Goal: Transaction & Acquisition: Purchase product/service

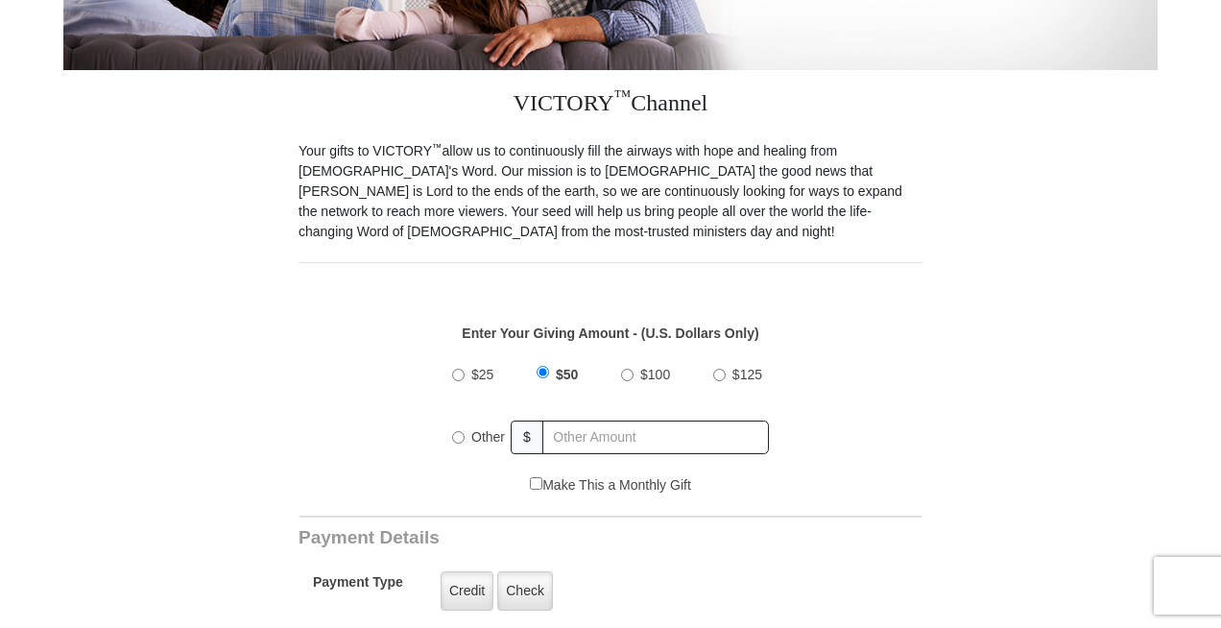
scroll to position [464, 0]
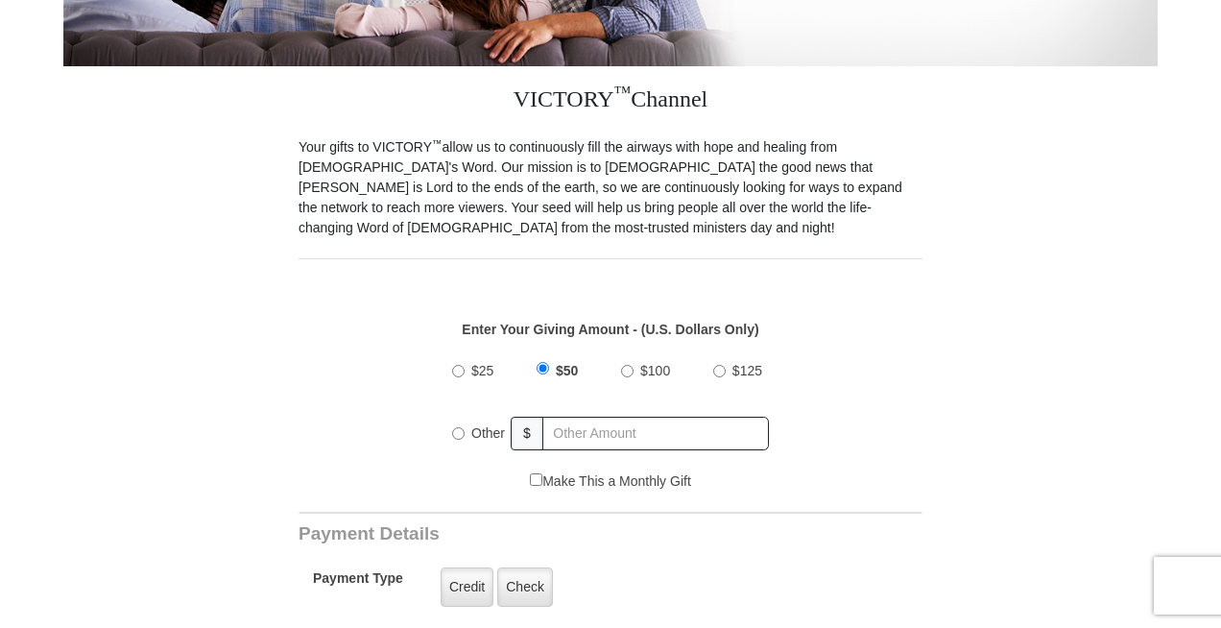
click at [633, 372] on label "$100" at bounding box center [654, 371] width 43 height 34
click at [633, 372] on input "$100" at bounding box center [627, 371] width 12 height 12
radio input "true"
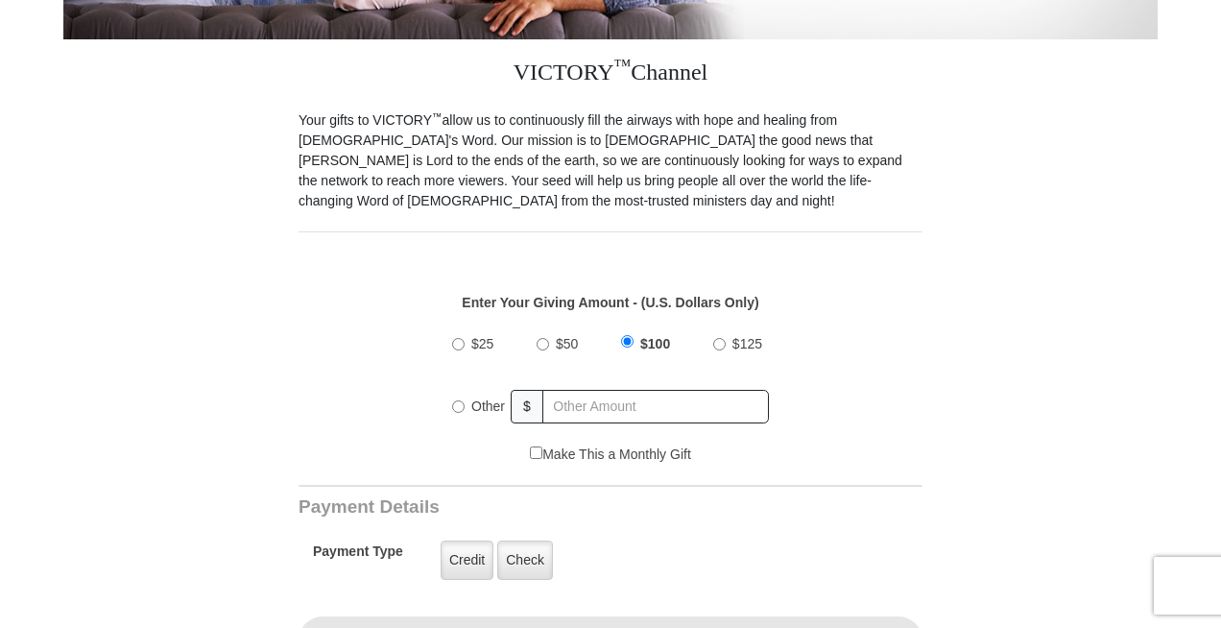
scroll to position [618, 0]
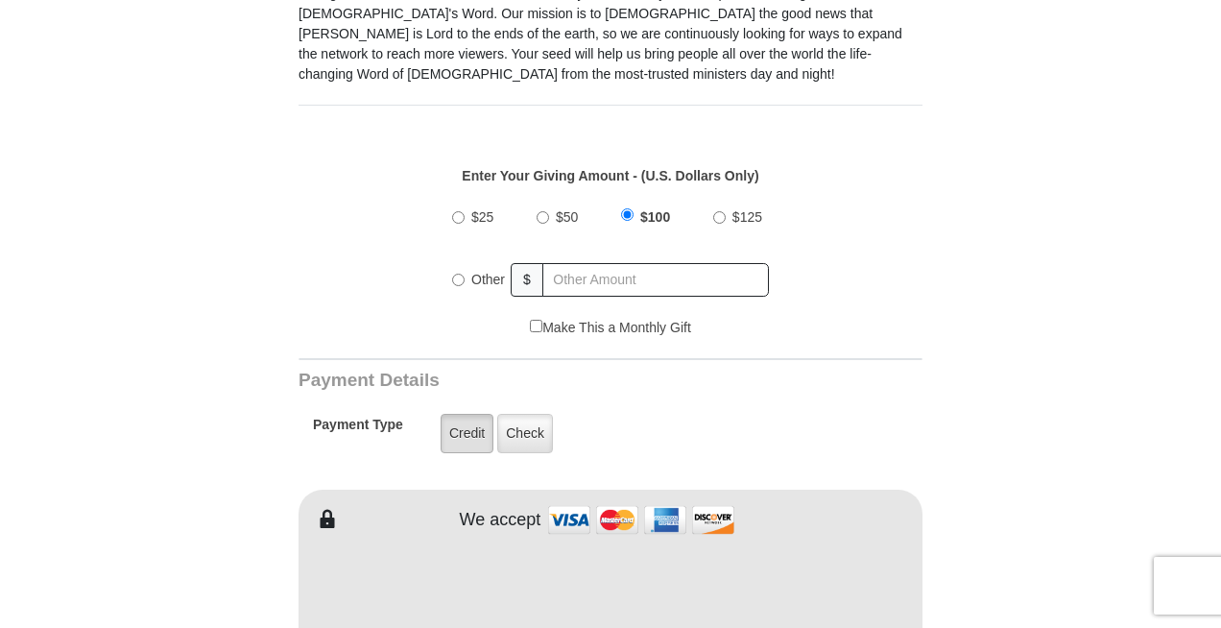
click at [447, 430] on label "Credit" at bounding box center [466, 433] width 53 height 39
click at [0, 0] on input "Credit" at bounding box center [0, 0] width 0 height 0
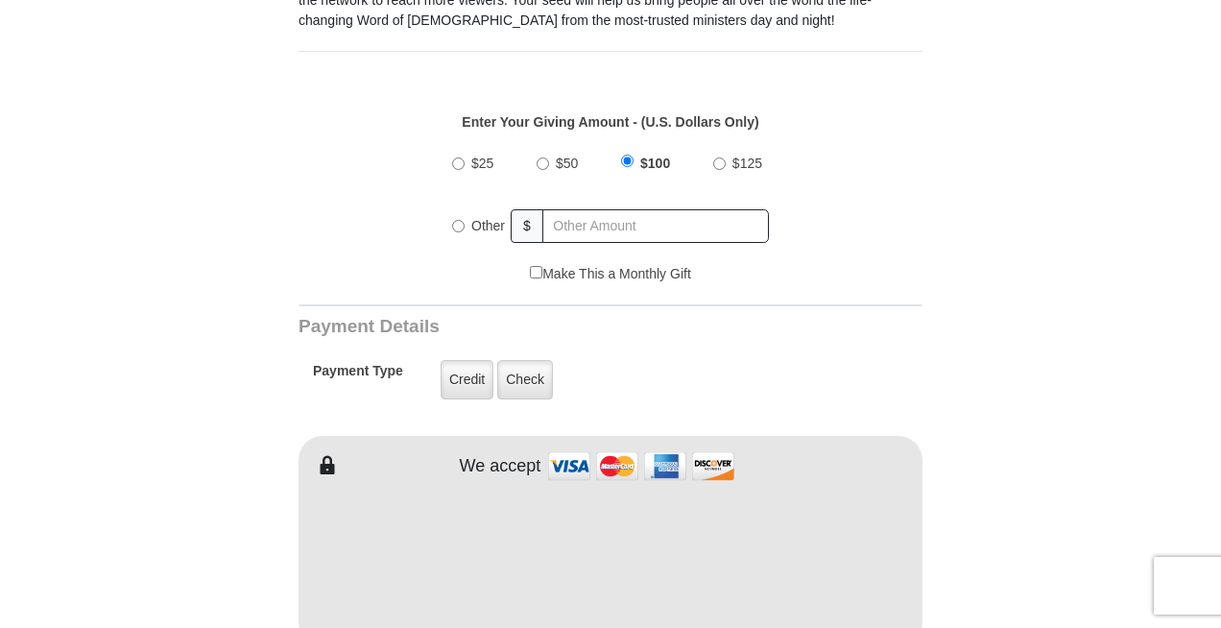
scroll to position [683, 0]
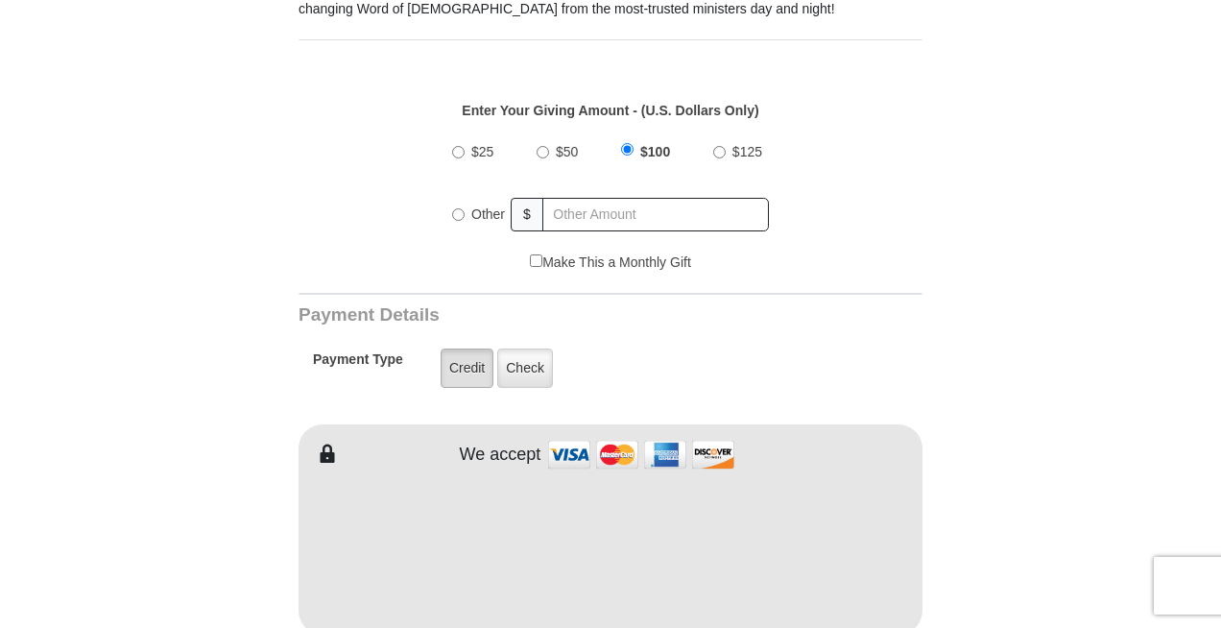
click at [451, 364] on label "Credit" at bounding box center [466, 367] width 53 height 39
click at [0, 0] on input "Credit" at bounding box center [0, 0] width 0 height 0
click at [579, 456] on img at bounding box center [641, 454] width 192 height 41
click at [471, 361] on label "Credit" at bounding box center [466, 367] width 53 height 39
click at [0, 0] on input "Credit" at bounding box center [0, 0] width 0 height 0
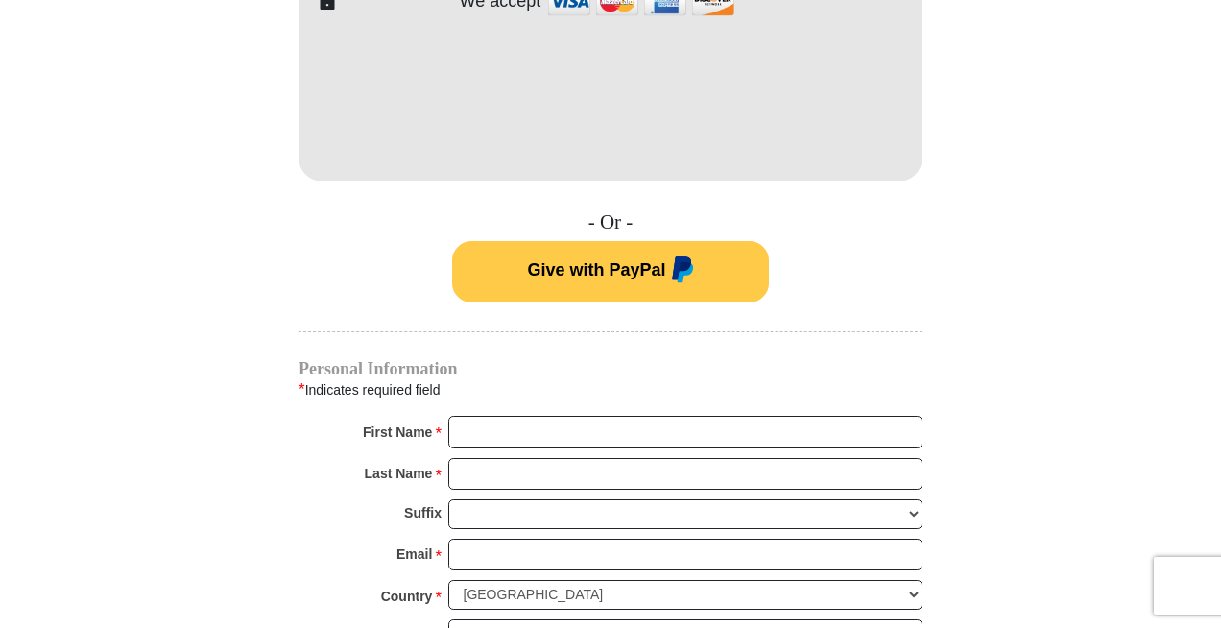
scroll to position [787, 0]
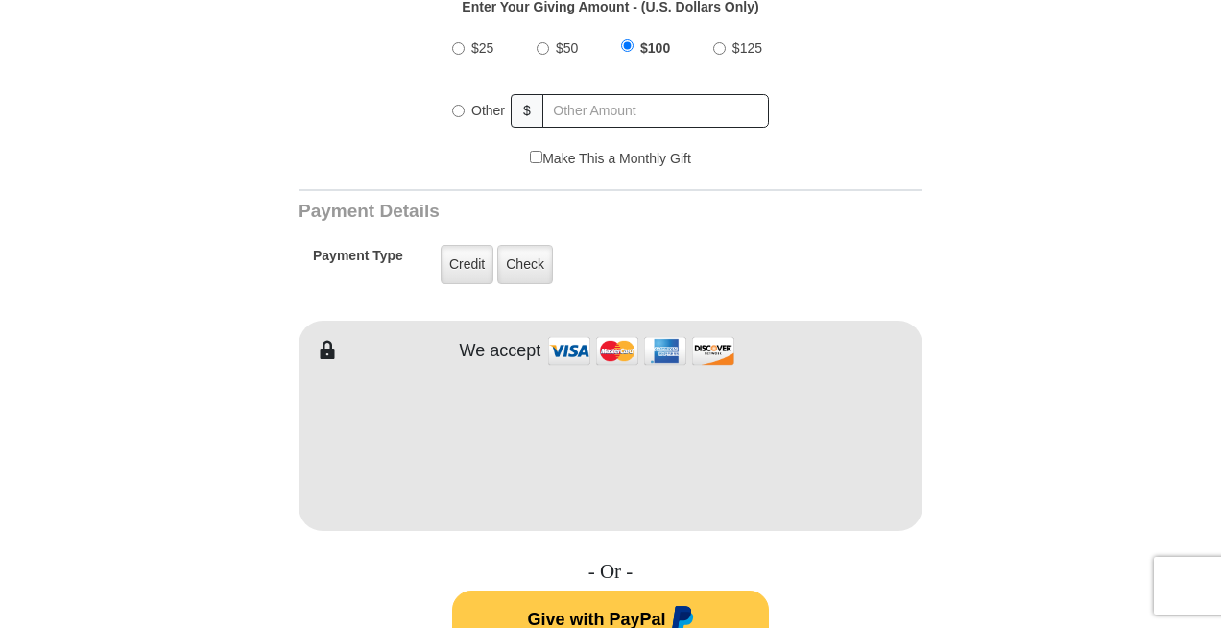
click at [575, 349] on img at bounding box center [641, 350] width 192 height 41
click at [900, 321] on div "We accept" at bounding box center [610, 426] width 624 height 210
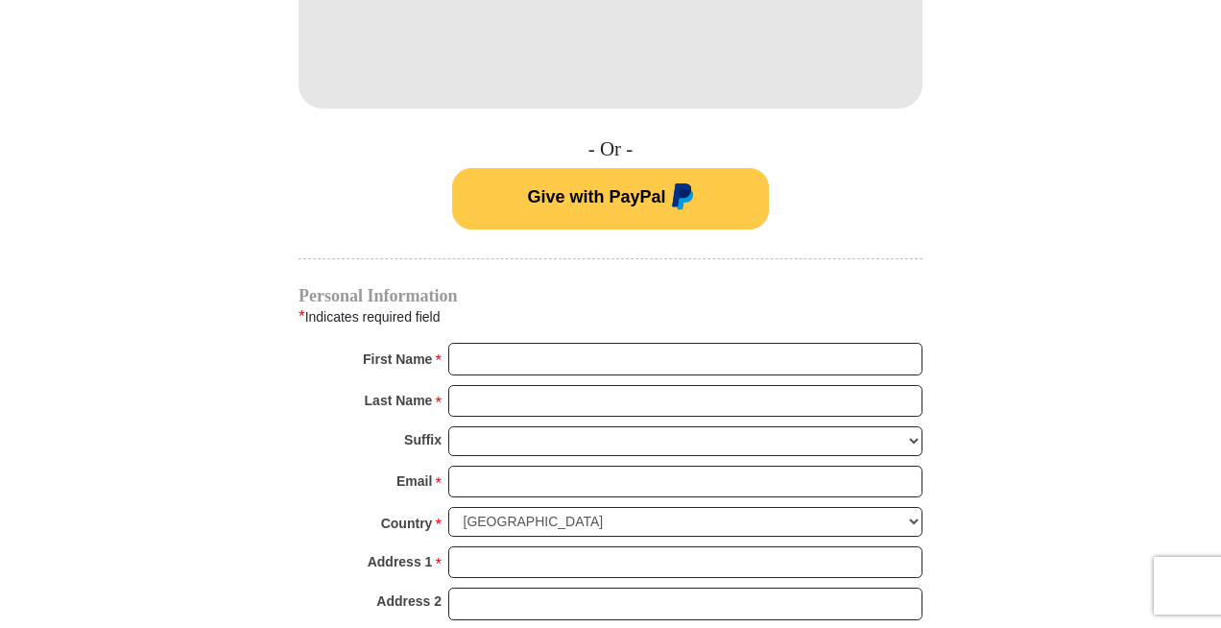
scroll to position [1305, 0]
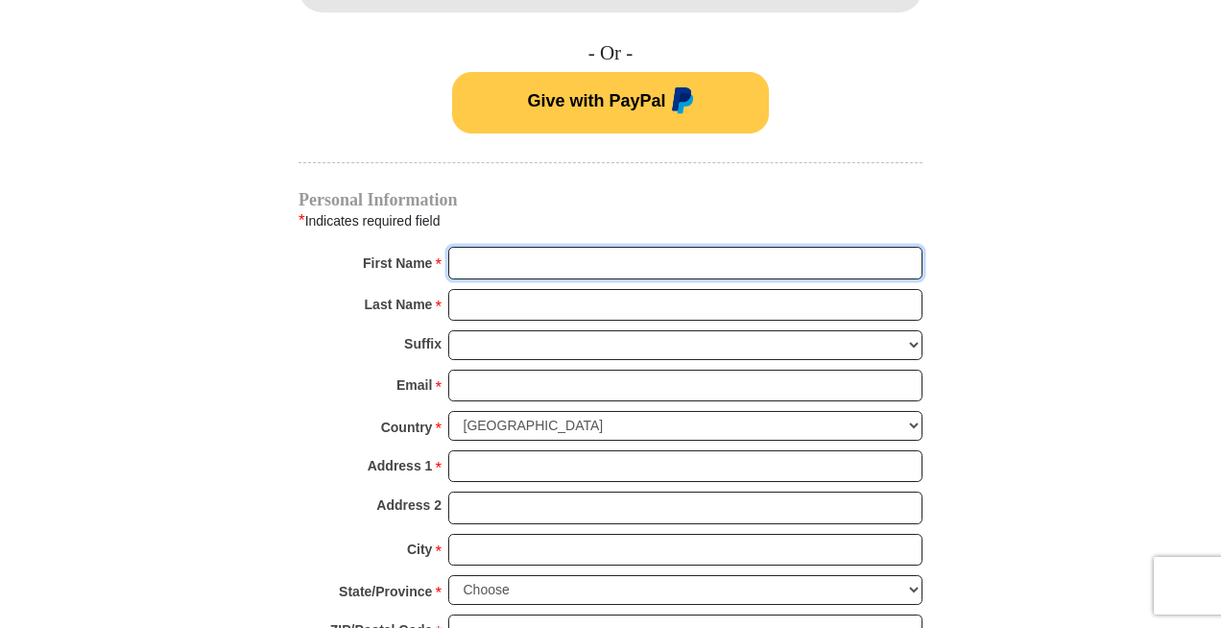
click at [487, 260] on input "First Name *" at bounding box center [685, 263] width 474 height 33
type input "Ranall"
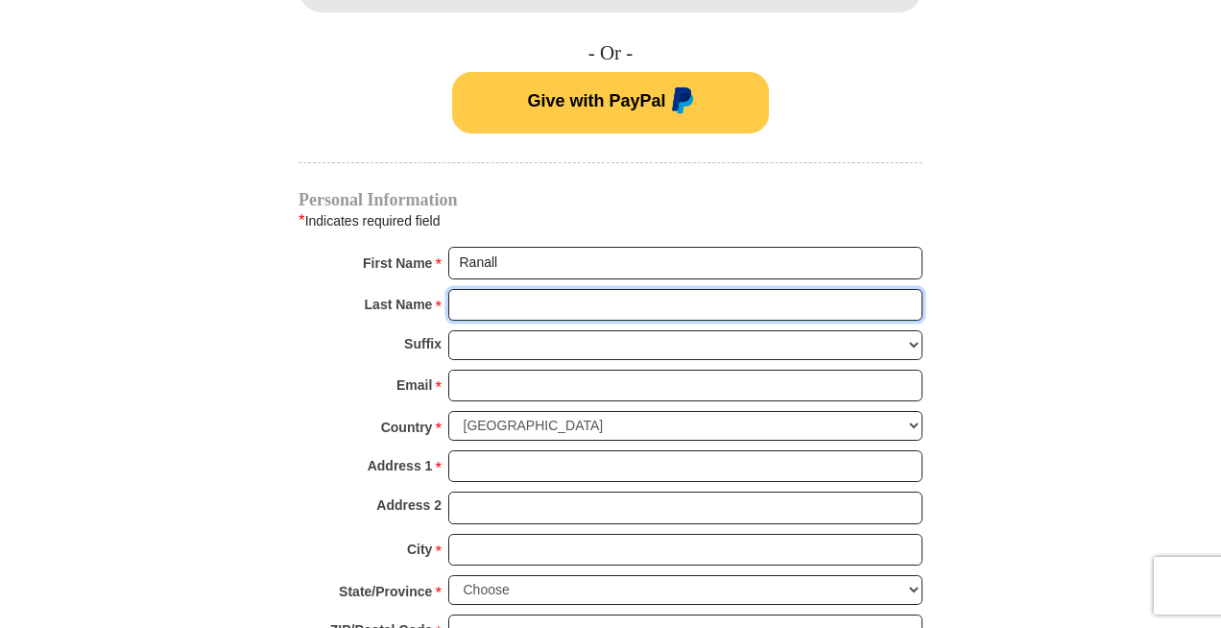
type input "Badeaux"
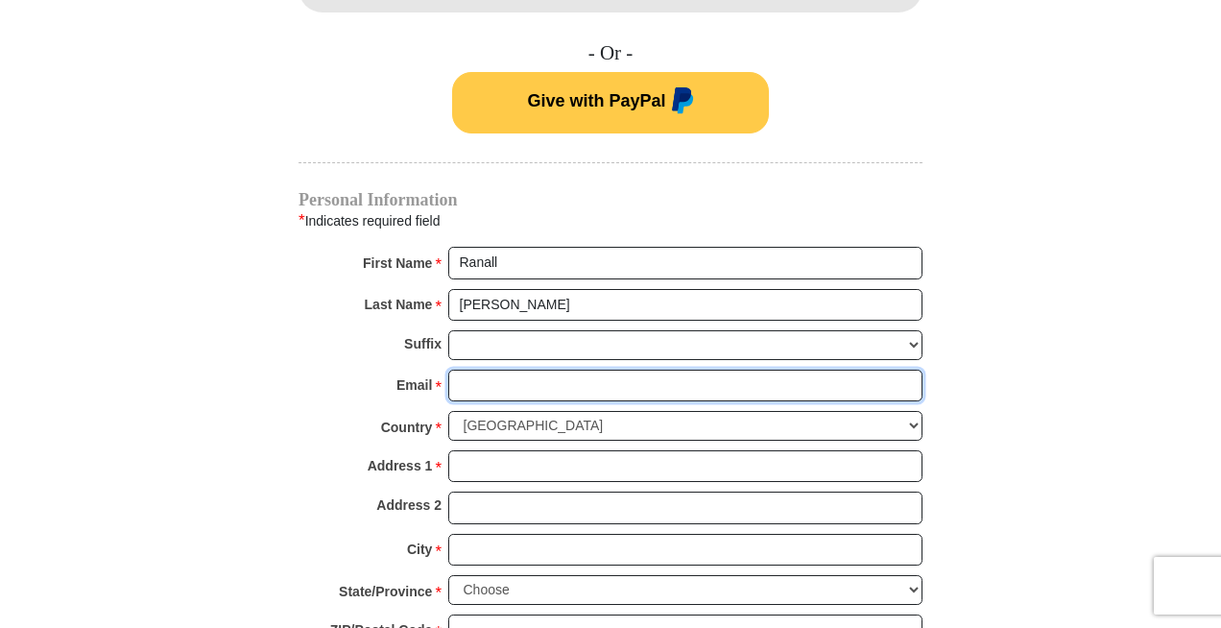
type input "rlbadeaux@yahoo.com"
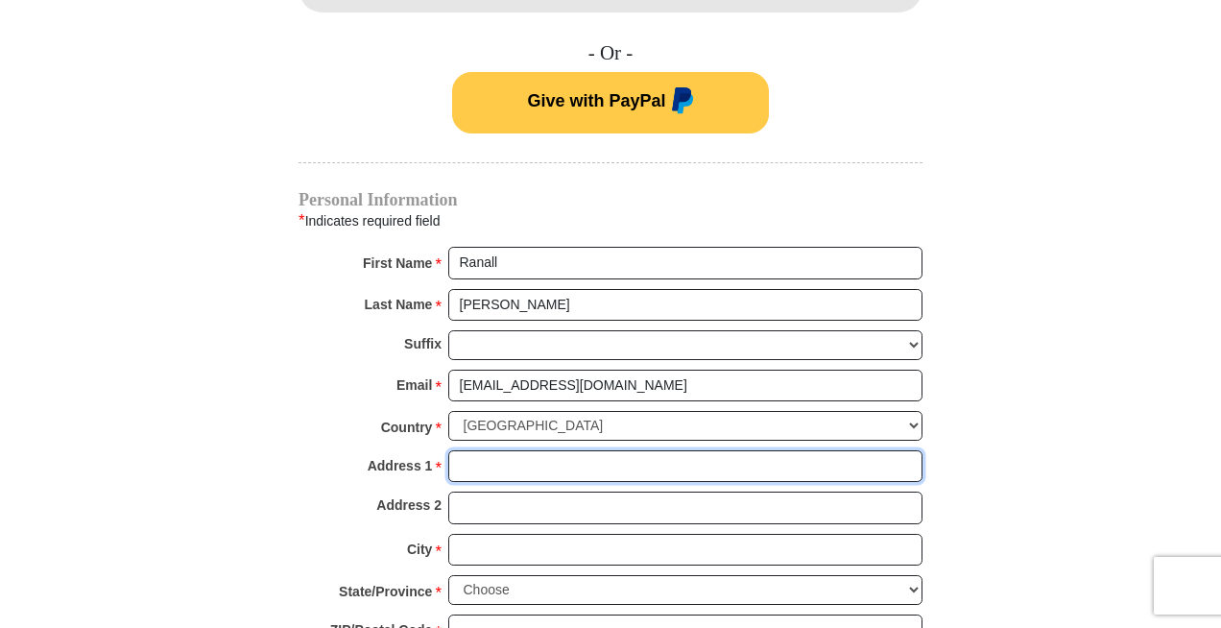
type input "101 Rainbow Dr 10222"
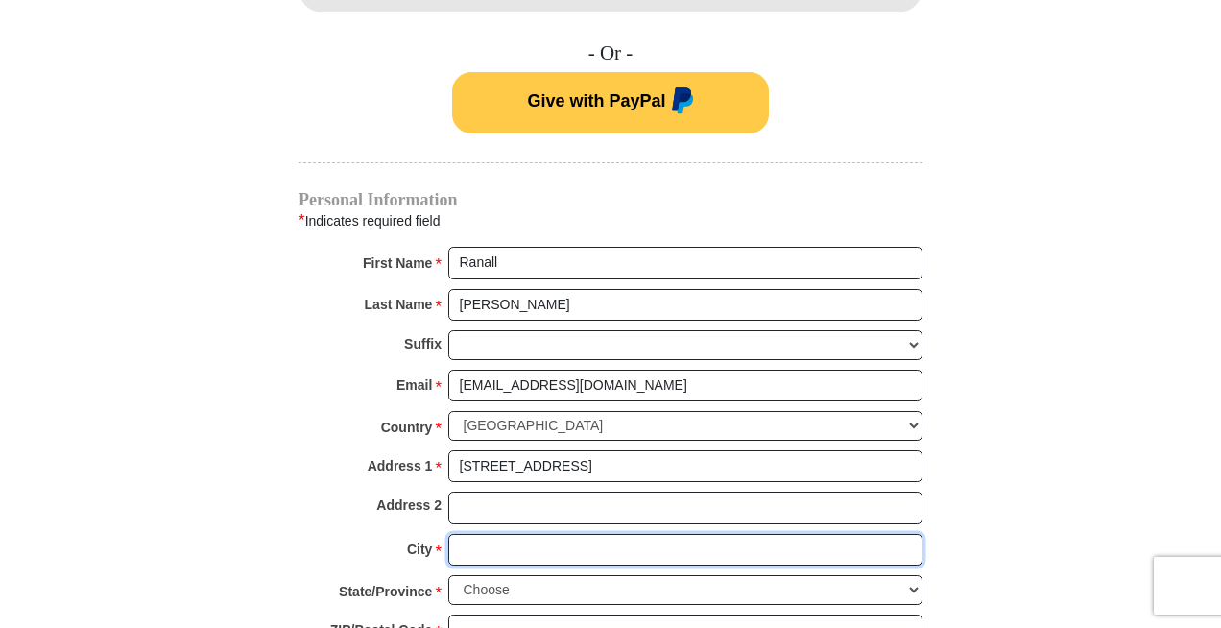
type input "Livingston"
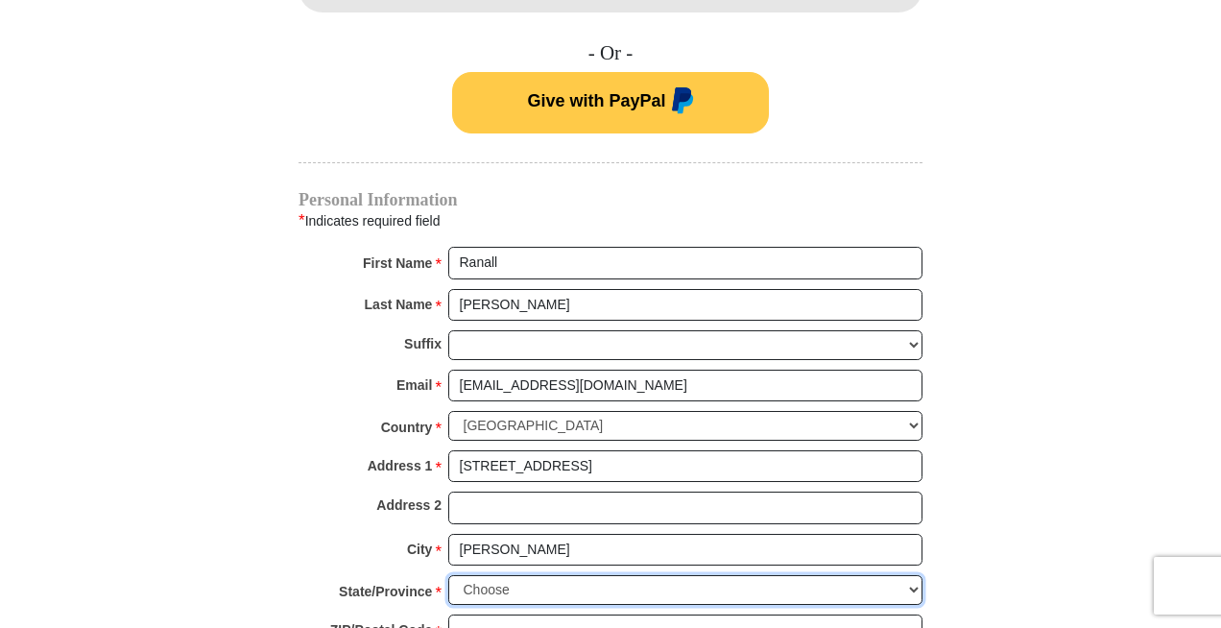
select select "TX"
type input "77399"
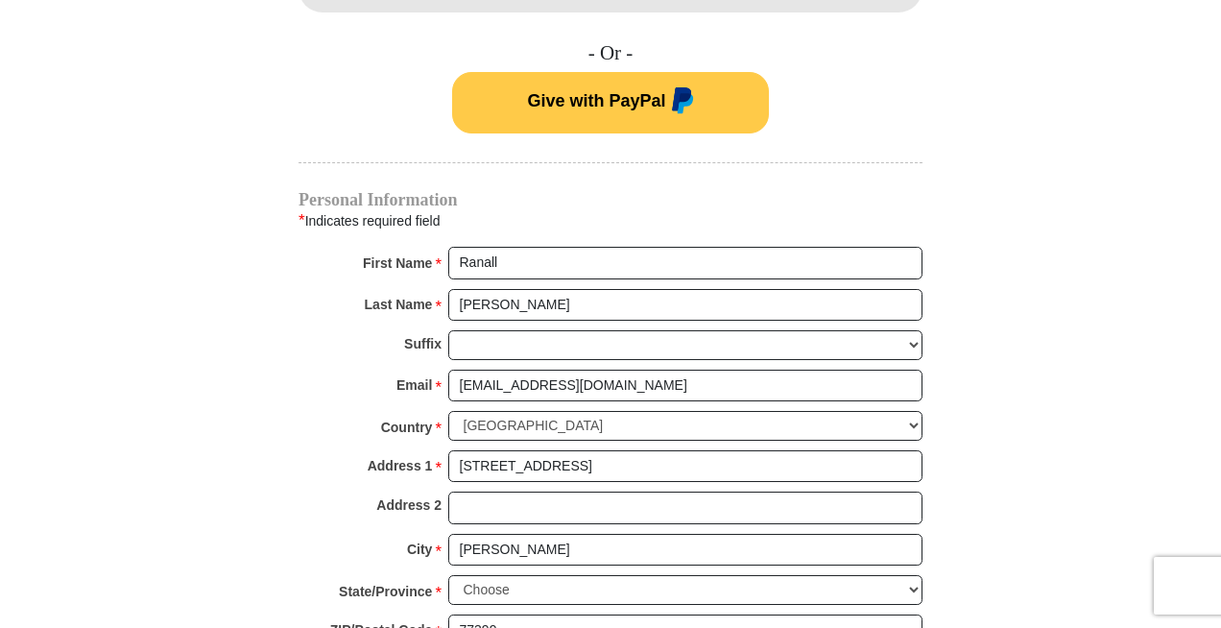
type input "2255732752"
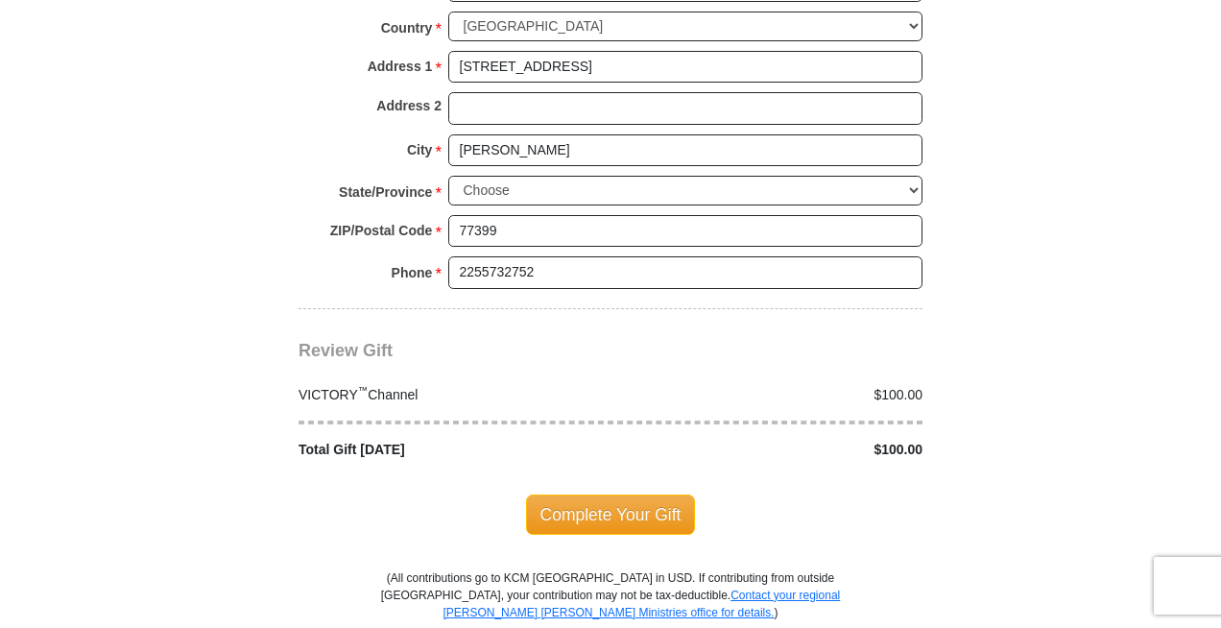
scroll to position [1754, 0]
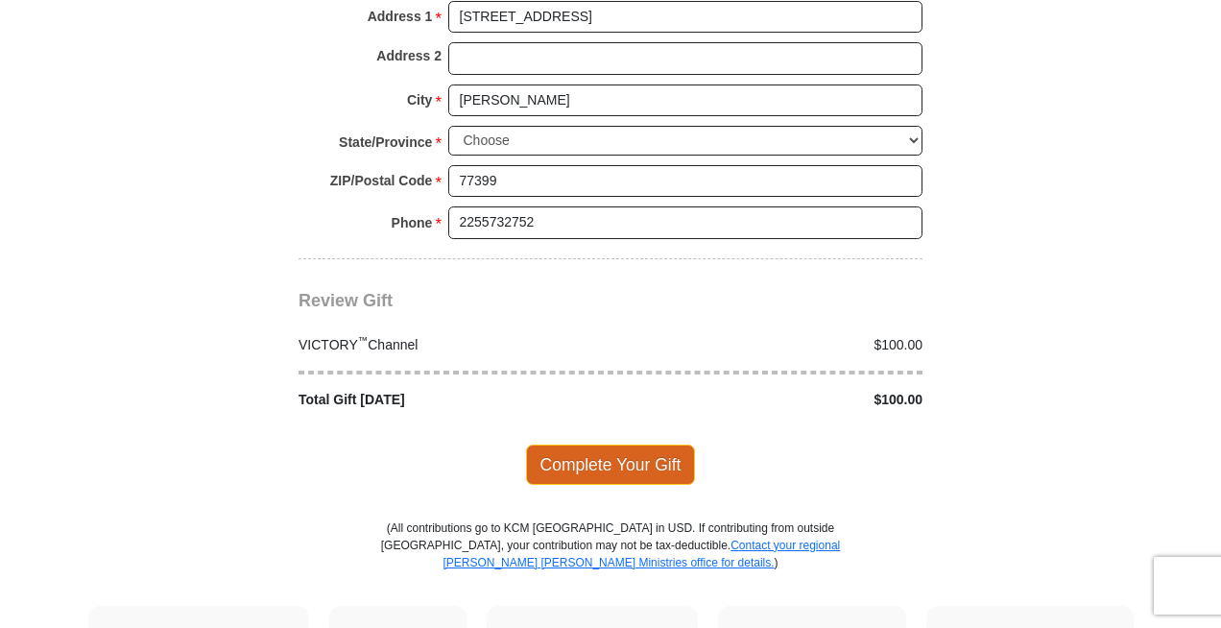
click at [608, 458] on span "Complete Your Gift" at bounding box center [611, 464] width 170 height 40
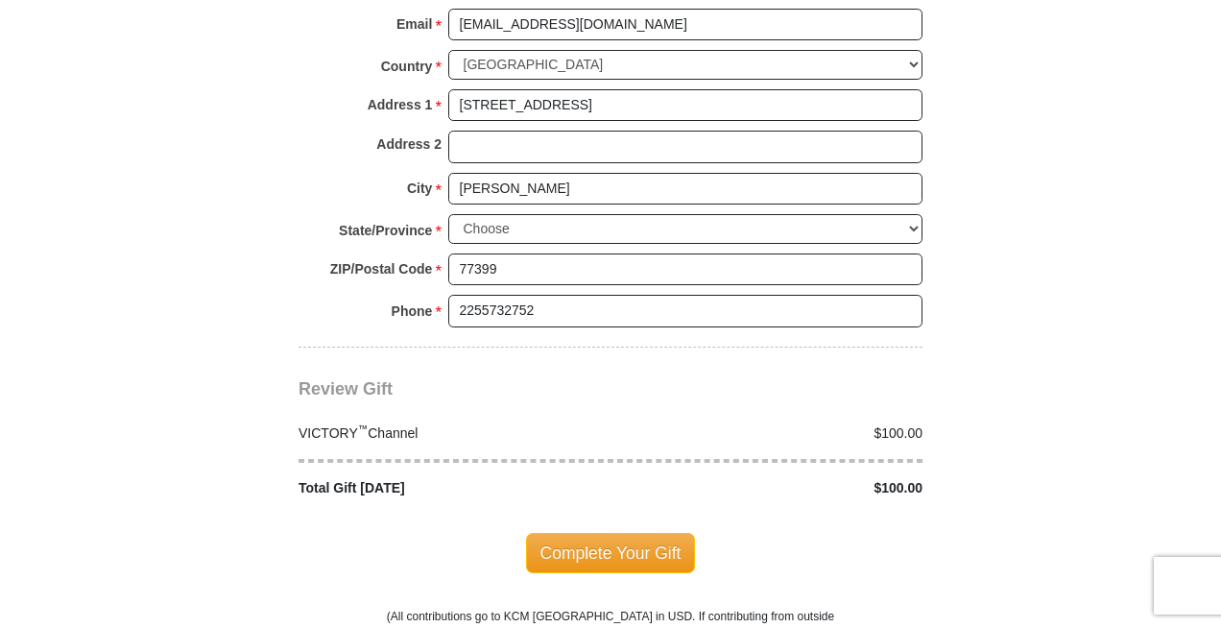
scroll to position [1831, 0]
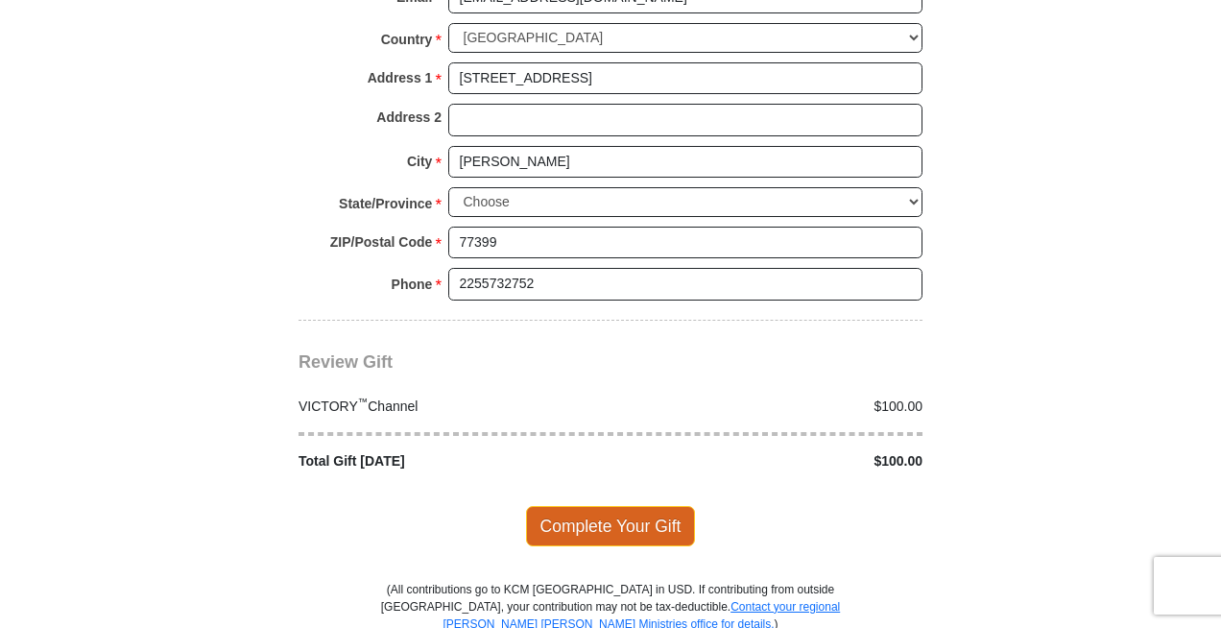
click at [558, 529] on span "Complete Your Gift" at bounding box center [611, 526] width 170 height 40
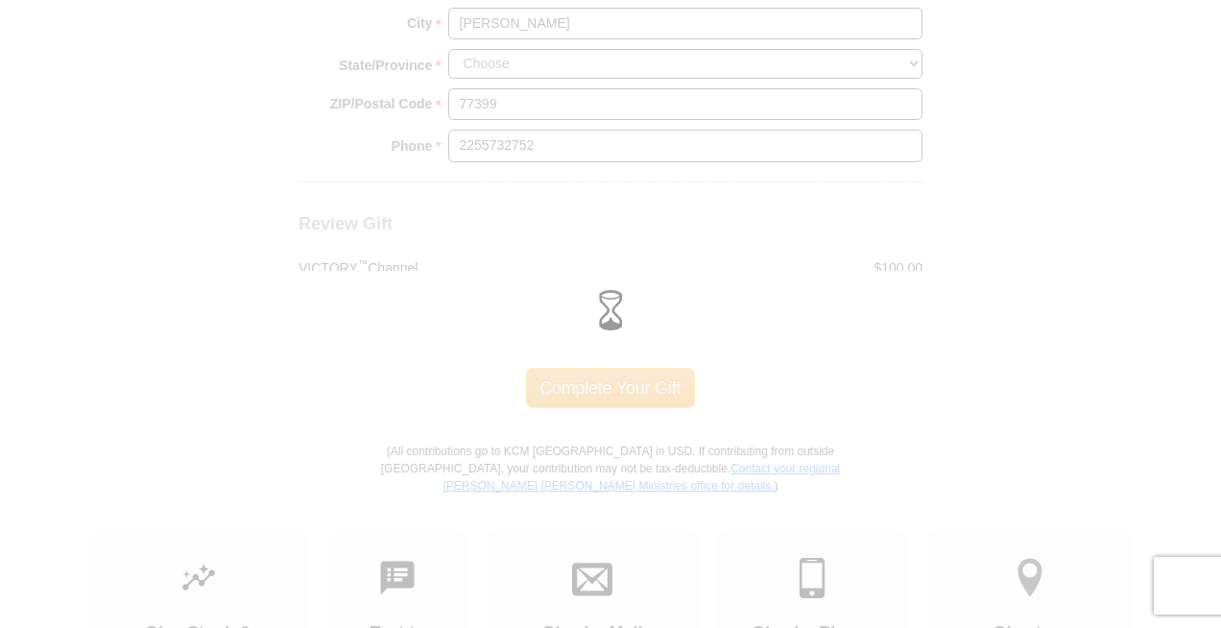
scroll to position [1693, 0]
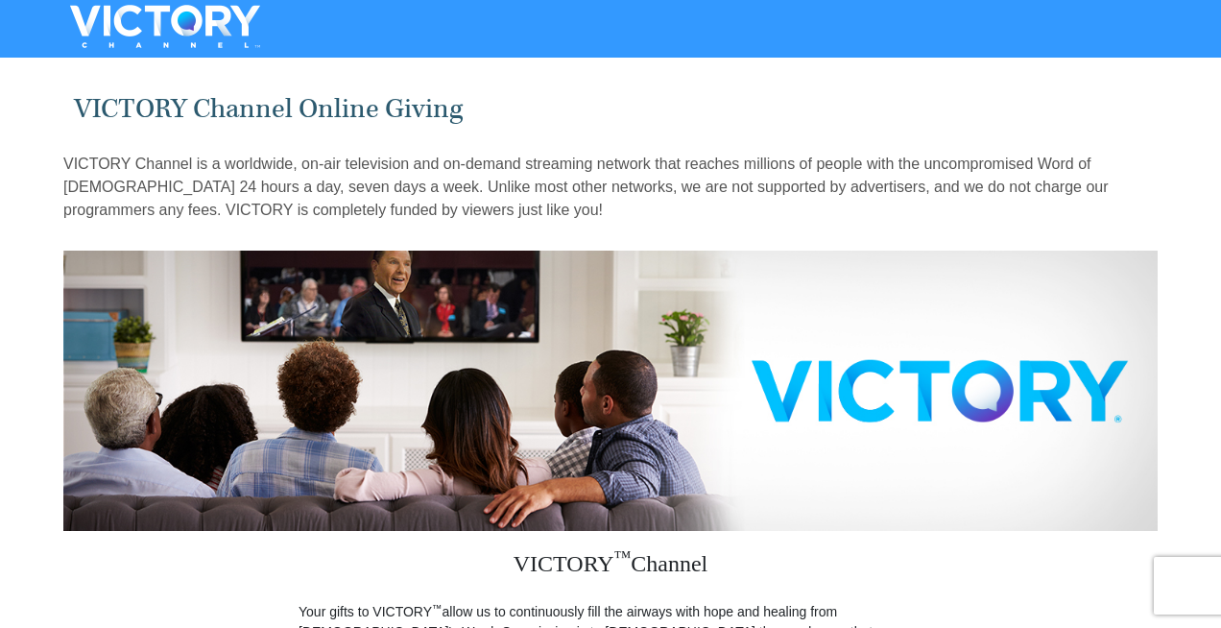
select select "TX"
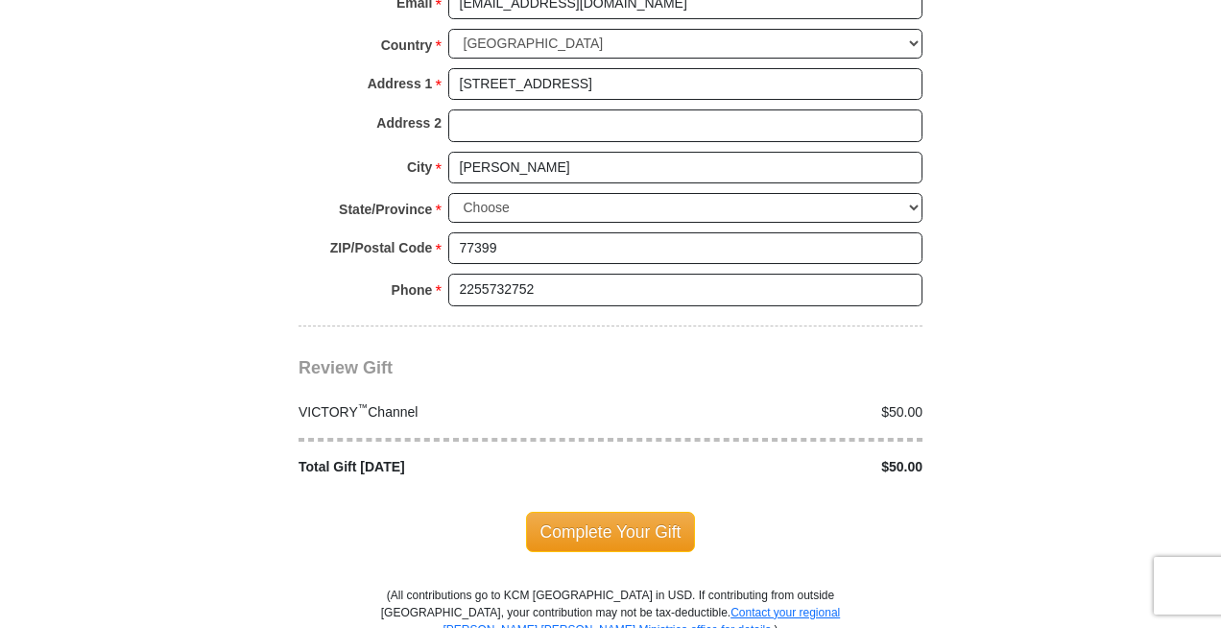
scroll to position [1687, 0]
